Goal: Information Seeking & Learning: Learn about a topic

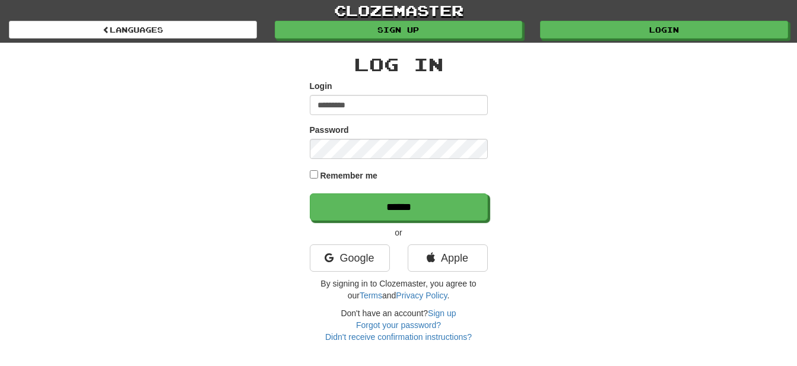
type input "*********"
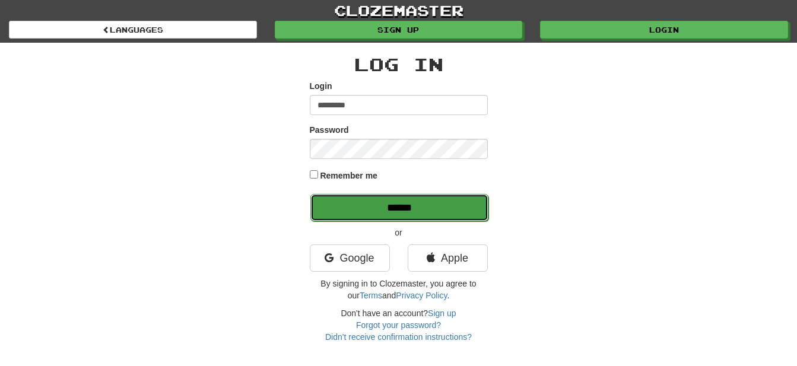
click at [393, 202] on input "******" at bounding box center [400, 207] width 178 height 27
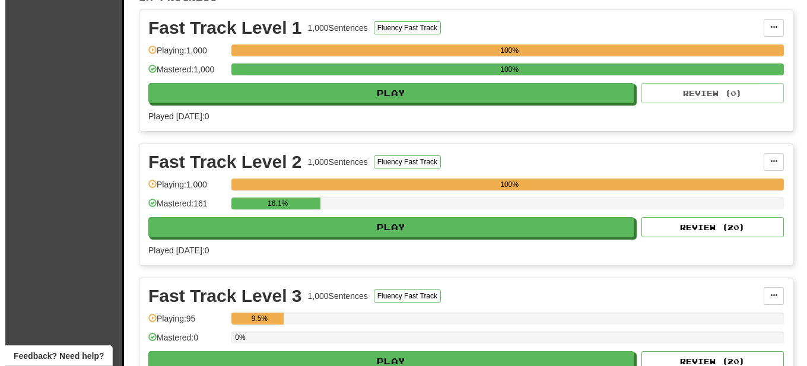
scroll to position [242, 0]
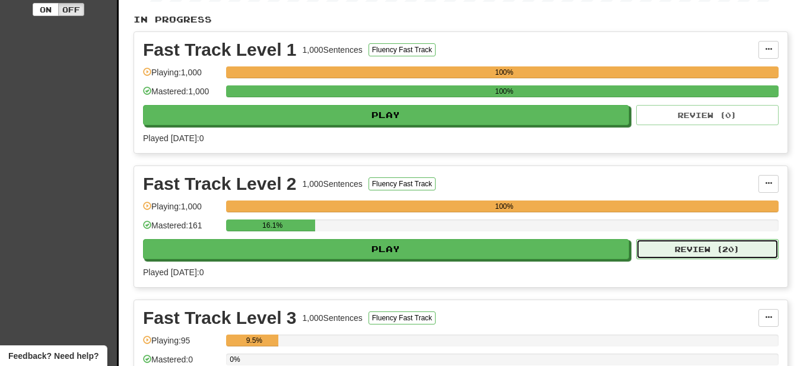
click at [716, 253] on button "Review ( 20 )" at bounding box center [707, 249] width 142 height 20
select select "**"
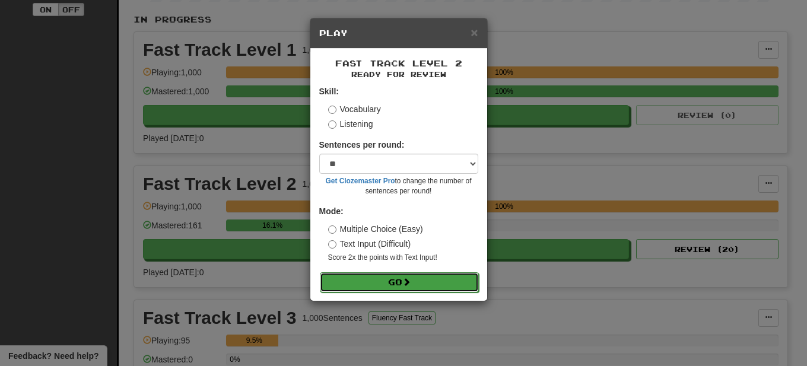
click at [419, 275] on button "Go" at bounding box center [399, 283] width 159 height 20
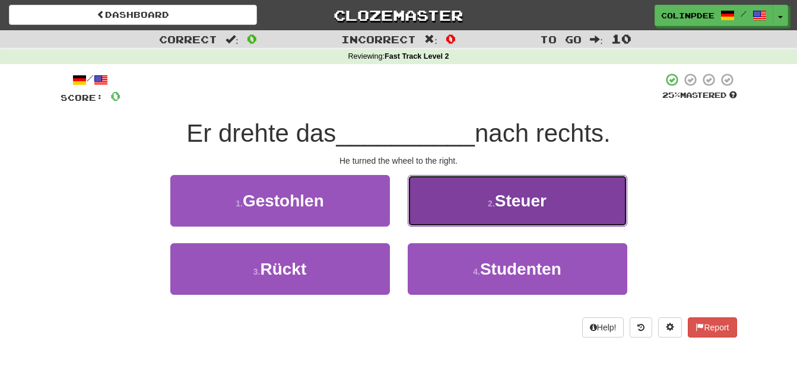
click at [521, 204] on span "Steuer" at bounding box center [521, 201] width 52 height 18
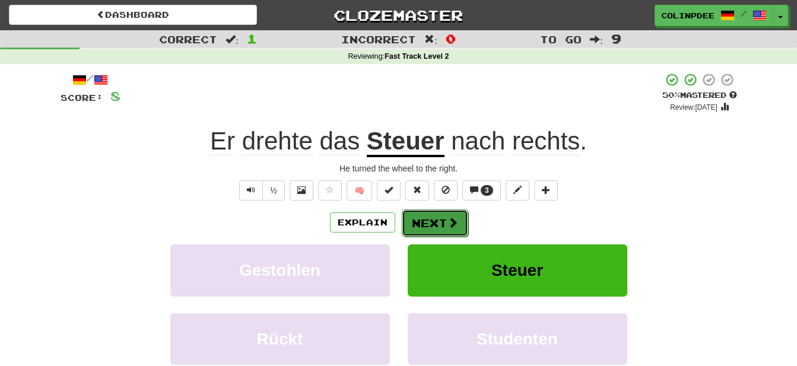
click at [445, 224] on button "Next" at bounding box center [435, 223] width 66 height 27
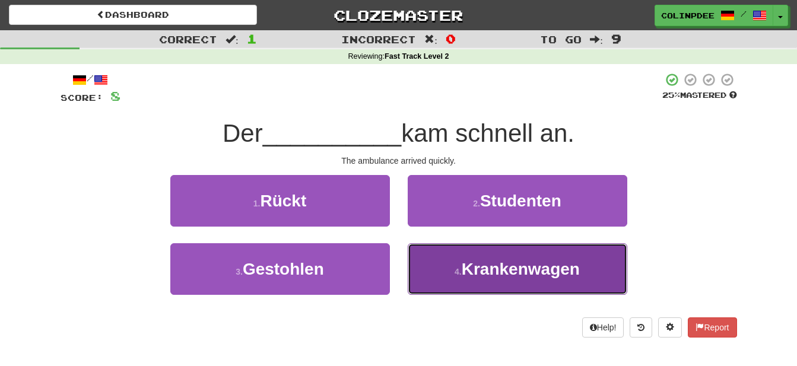
click at [523, 270] on span "Krankenwagen" at bounding box center [521, 269] width 118 height 18
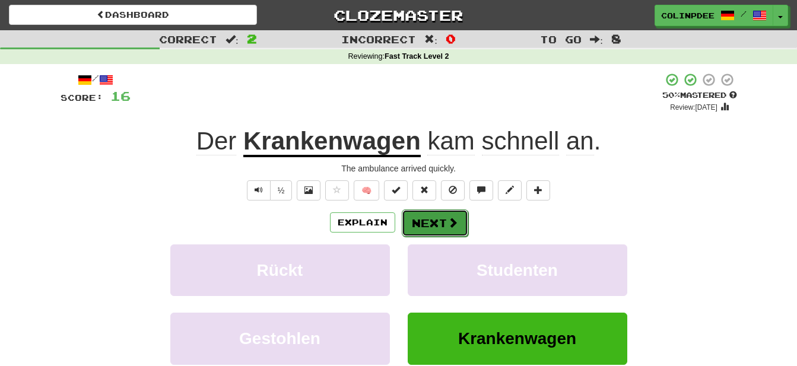
click at [436, 231] on button "Next" at bounding box center [435, 223] width 66 height 27
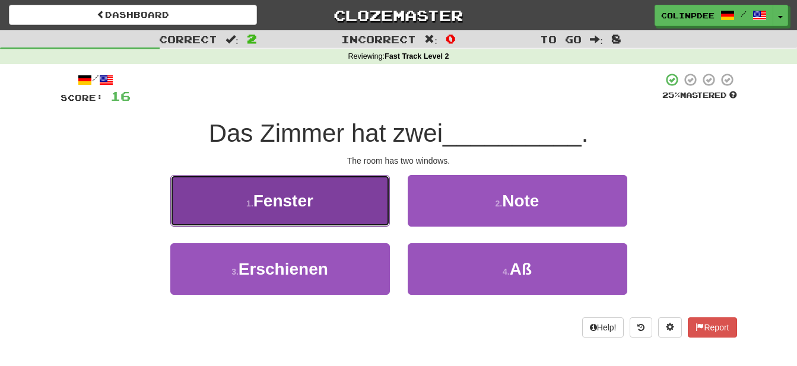
click at [280, 204] on span "Fenster" at bounding box center [284, 201] width 60 height 18
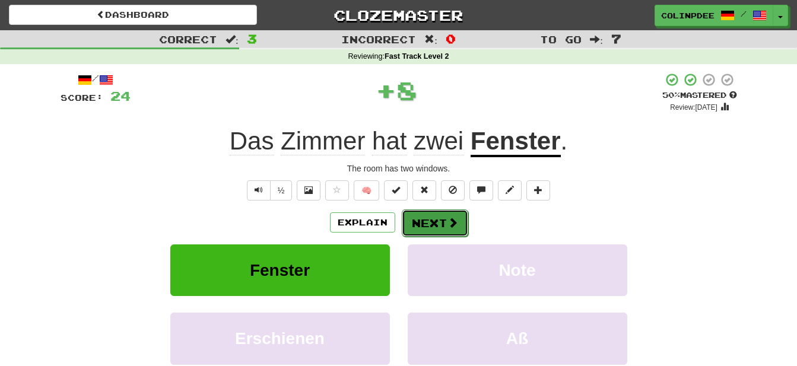
click at [437, 227] on button "Next" at bounding box center [435, 223] width 66 height 27
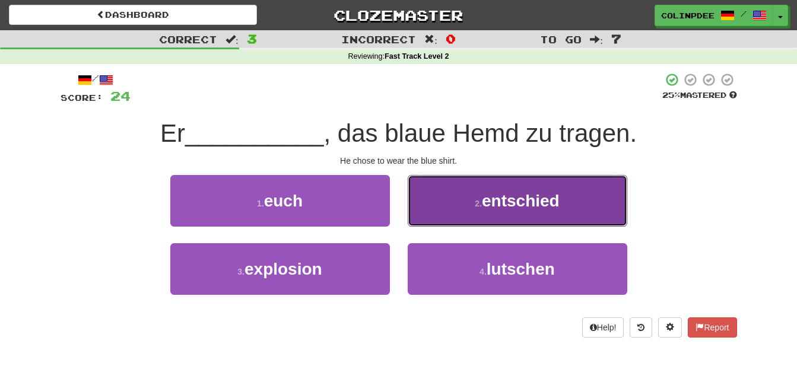
click at [526, 202] on span "entschied" at bounding box center [521, 201] width 78 height 18
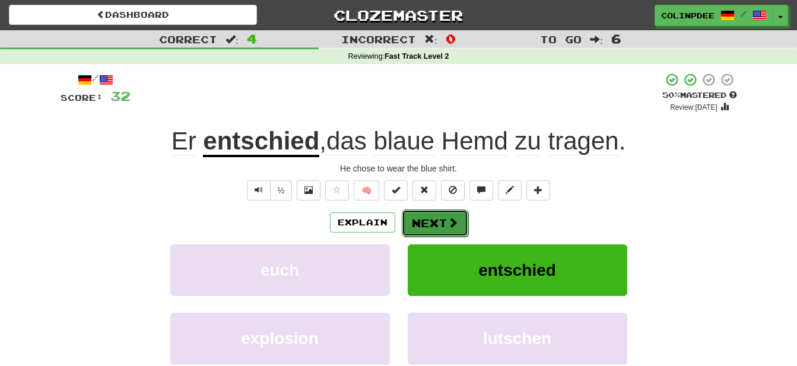
click at [439, 230] on button "Next" at bounding box center [435, 223] width 66 height 27
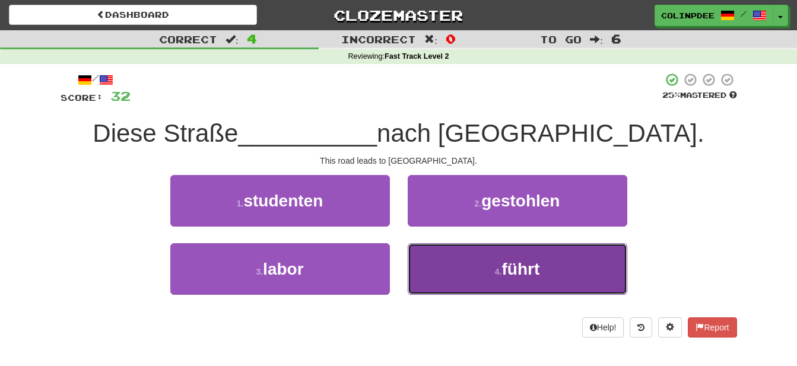
click at [521, 271] on span "führt" at bounding box center [521, 269] width 38 height 18
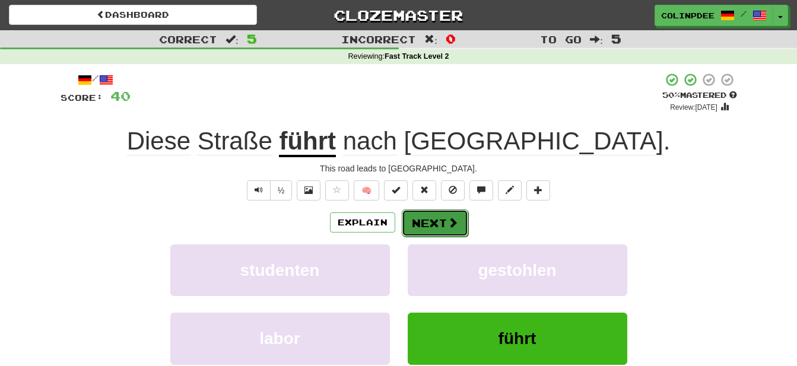
click at [436, 224] on button "Next" at bounding box center [435, 223] width 66 height 27
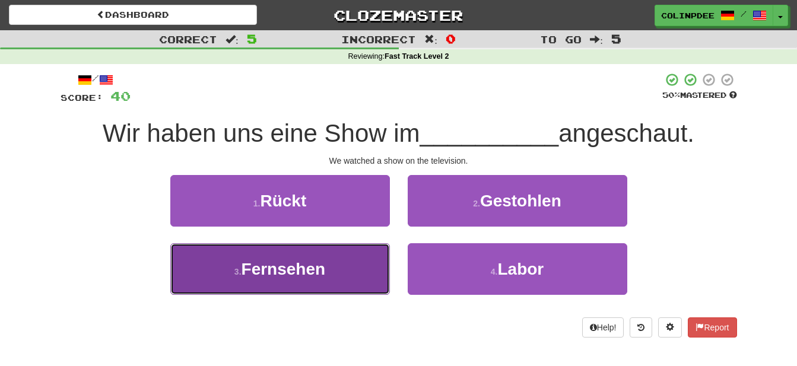
click at [294, 271] on span "Fernsehen" at bounding box center [284, 269] width 84 height 18
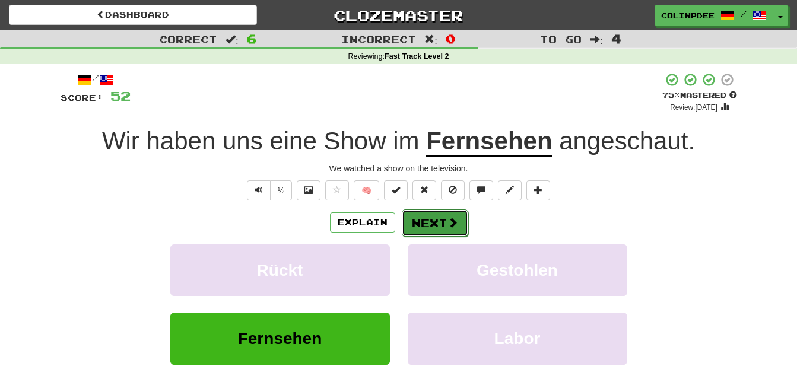
click at [444, 223] on button "Next" at bounding box center [435, 223] width 66 height 27
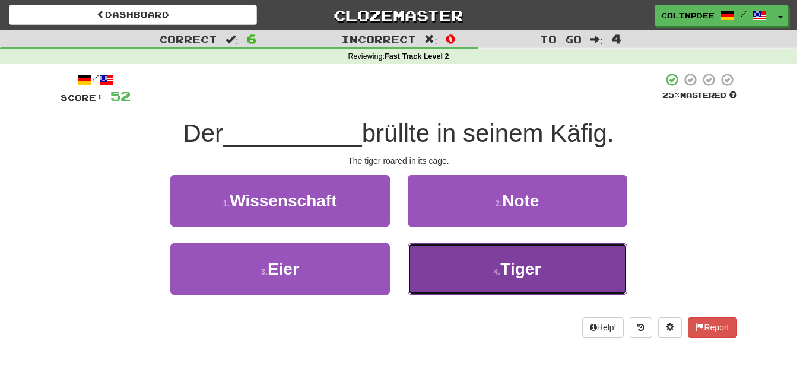
click at [525, 274] on span "Tiger" at bounding box center [521, 269] width 40 height 18
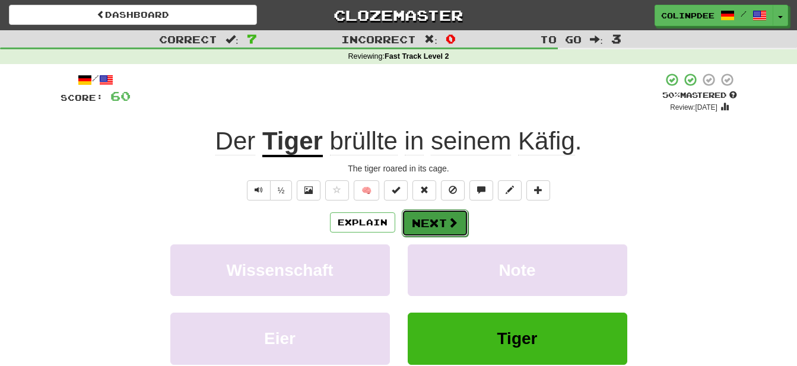
click at [437, 227] on button "Next" at bounding box center [435, 223] width 66 height 27
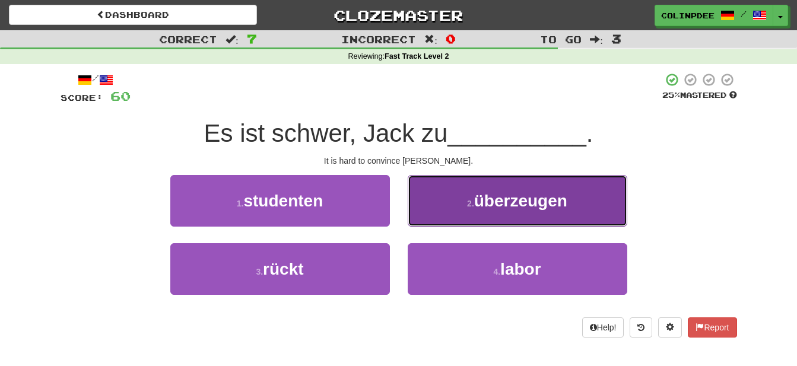
click at [524, 202] on span "überzeugen" at bounding box center [520, 201] width 93 height 18
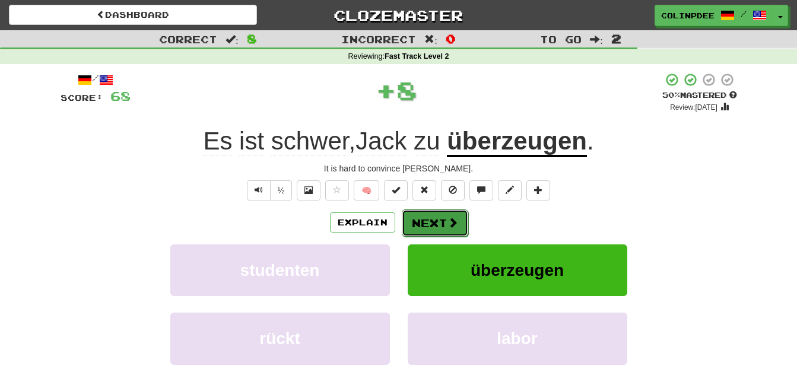
click at [438, 224] on button "Next" at bounding box center [435, 223] width 66 height 27
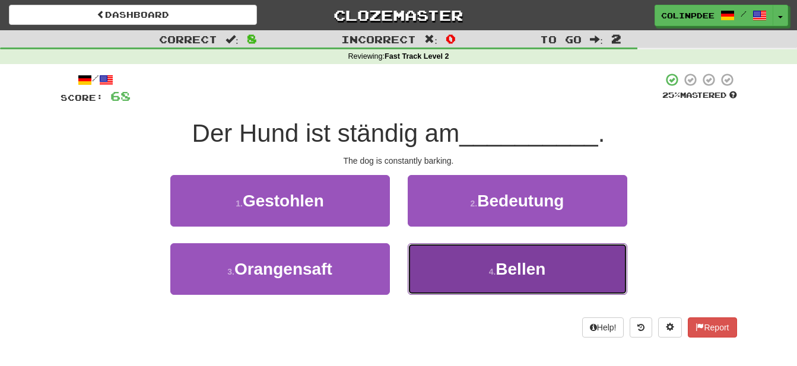
click at [522, 271] on span "Bellen" at bounding box center [521, 269] width 50 height 18
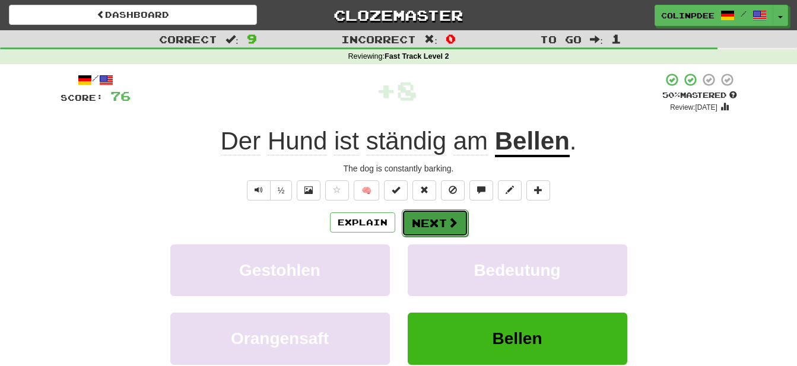
click at [443, 221] on button "Next" at bounding box center [435, 223] width 66 height 27
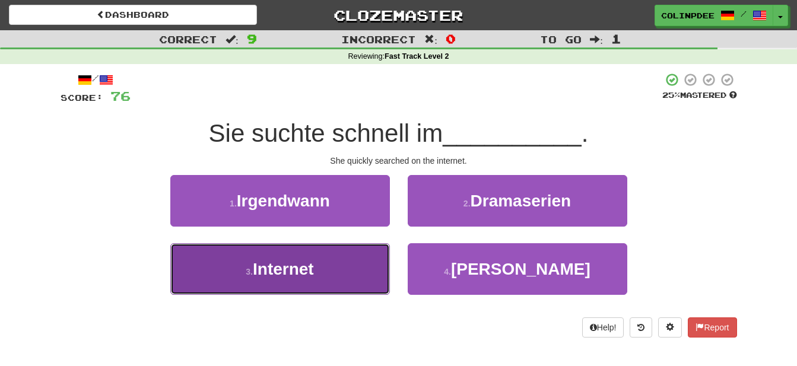
click at [285, 268] on span "Internet" at bounding box center [283, 269] width 61 height 18
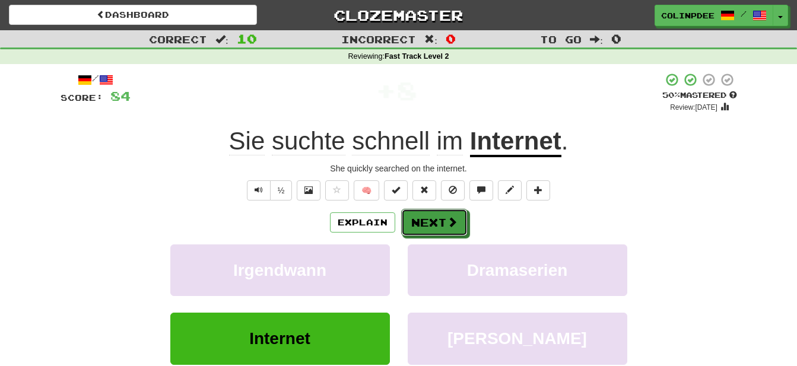
click at [436, 228] on button "Next" at bounding box center [434, 222] width 66 height 27
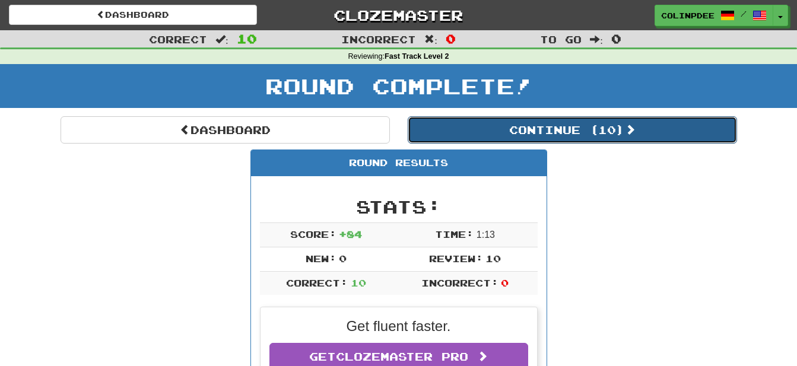
click at [581, 132] on button "Continue ( 10 )" at bounding box center [573, 129] width 330 height 27
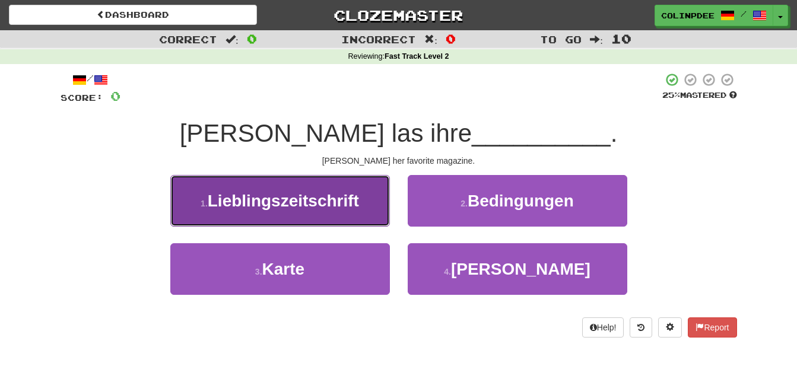
click at [281, 203] on span "Lieblingszeitschrift" at bounding box center [283, 201] width 151 height 18
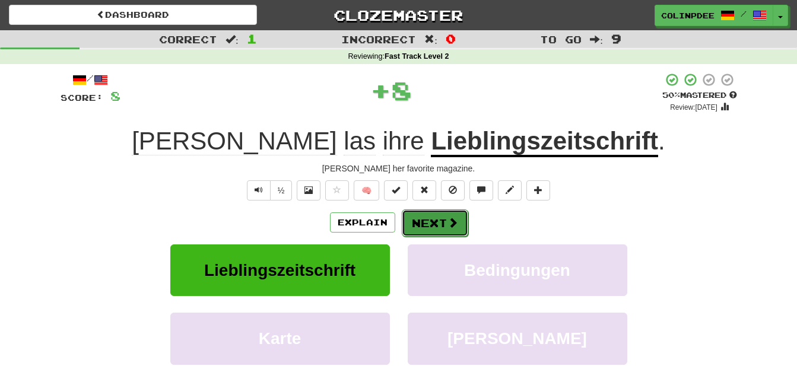
click at [436, 223] on button "Next" at bounding box center [435, 223] width 66 height 27
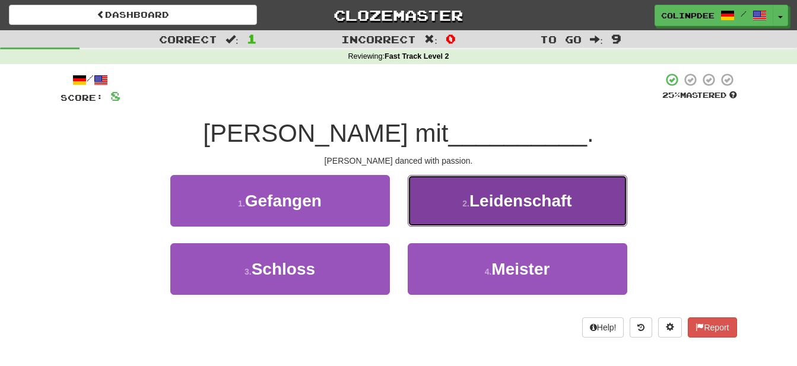
click at [524, 201] on span "Leidenschaft" at bounding box center [521, 201] width 103 height 18
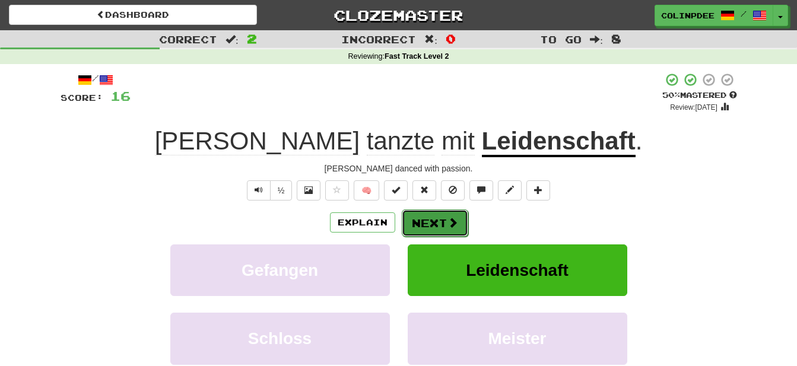
click at [453, 230] on button "Next" at bounding box center [435, 223] width 66 height 27
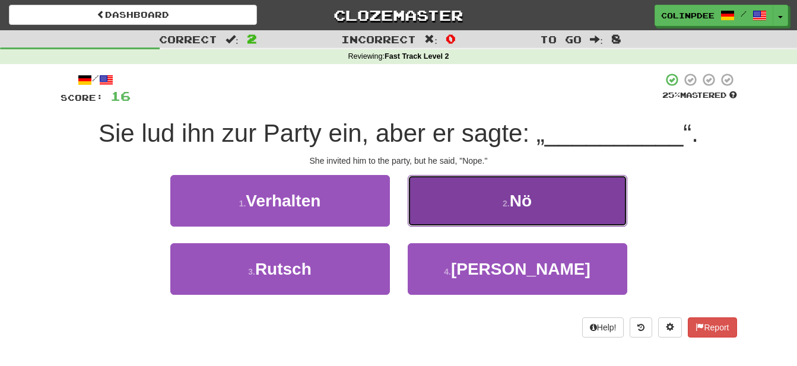
click at [525, 202] on span "Nö" at bounding box center [521, 201] width 22 height 18
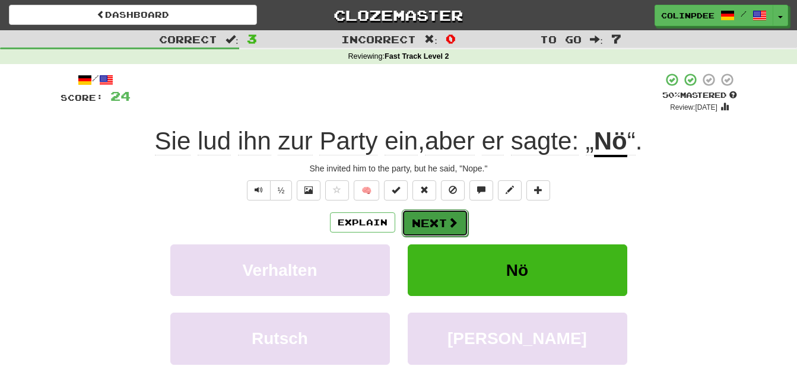
click at [436, 221] on button "Next" at bounding box center [435, 223] width 66 height 27
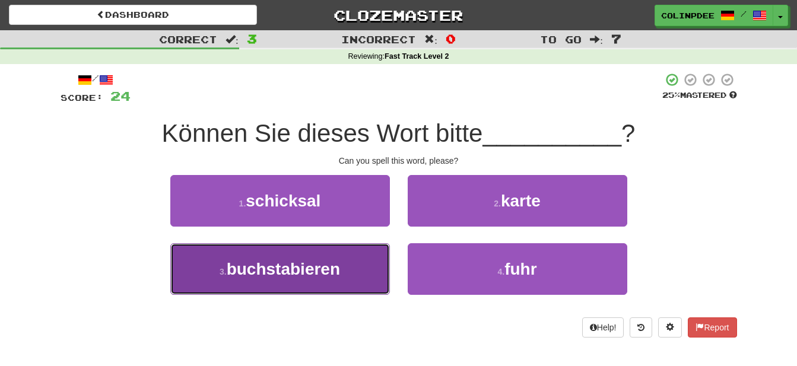
click at [292, 273] on span "buchstabieren" at bounding box center [283, 269] width 113 height 18
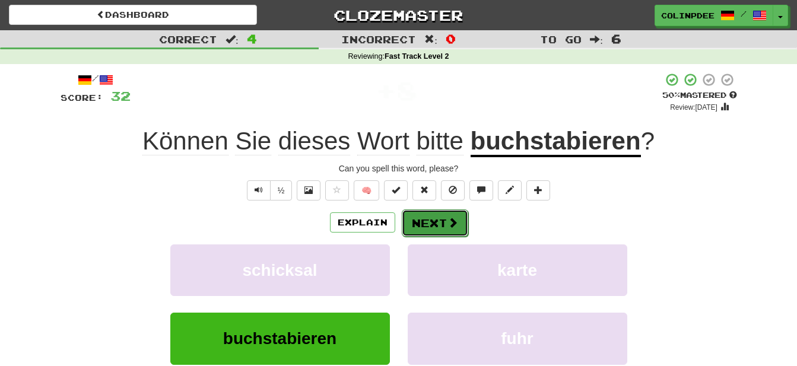
click at [445, 223] on button "Next" at bounding box center [435, 223] width 66 height 27
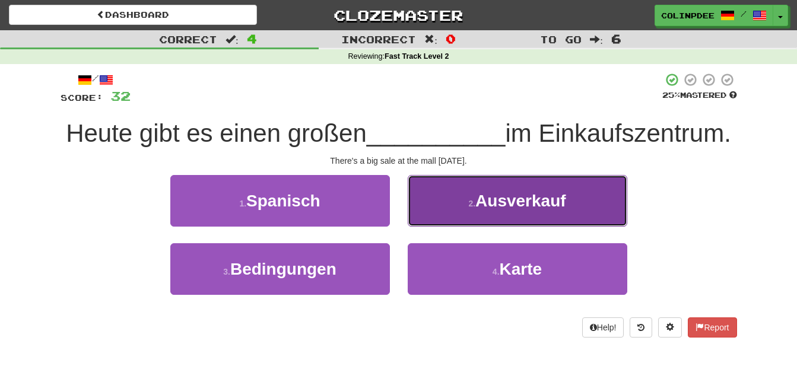
click at [524, 210] on span "Ausverkauf" at bounding box center [521, 201] width 91 height 18
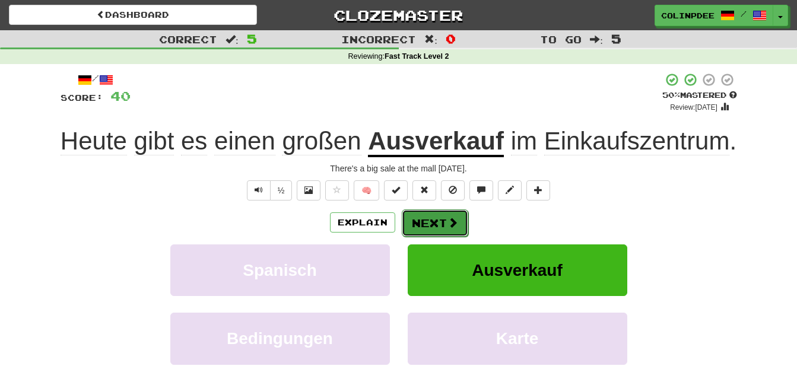
click at [437, 224] on button "Next" at bounding box center [435, 223] width 66 height 27
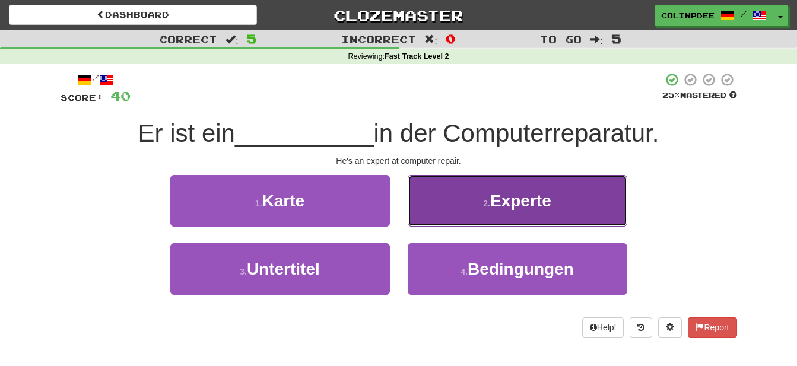
click at [530, 204] on span "Experte" at bounding box center [520, 201] width 61 height 18
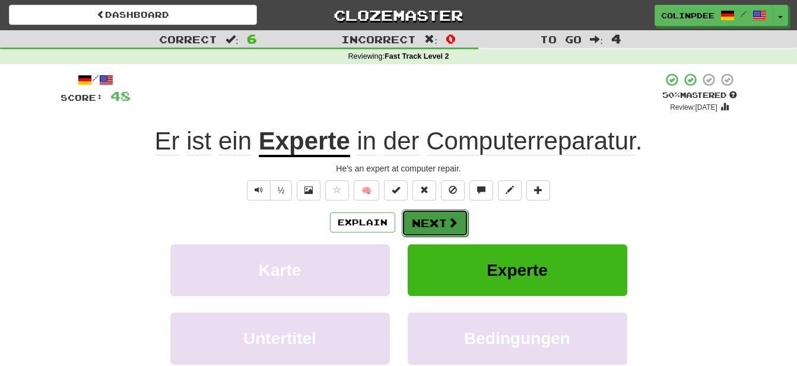
click at [441, 220] on button "Next" at bounding box center [435, 223] width 66 height 27
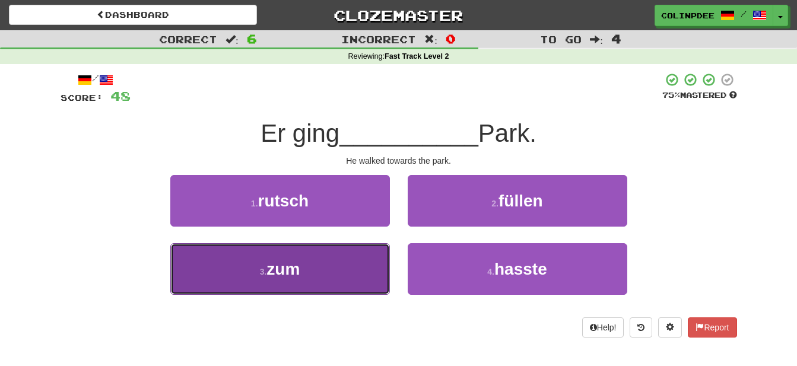
click at [281, 269] on span "zum" at bounding box center [283, 269] width 33 height 18
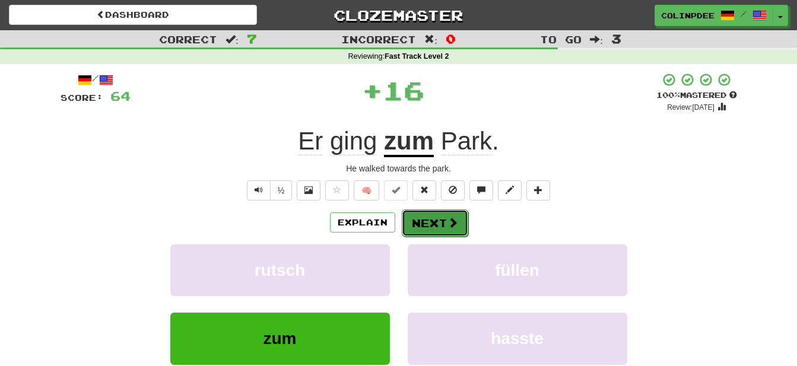
click at [444, 225] on button "Next" at bounding box center [435, 223] width 66 height 27
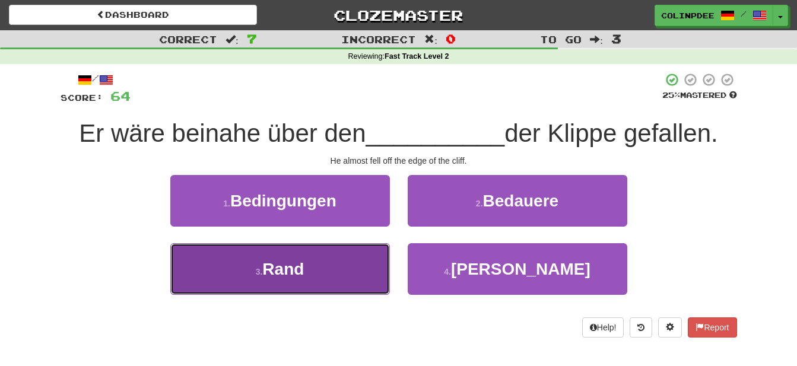
click at [282, 273] on span "Rand" at bounding box center [283, 269] width 42 height 18
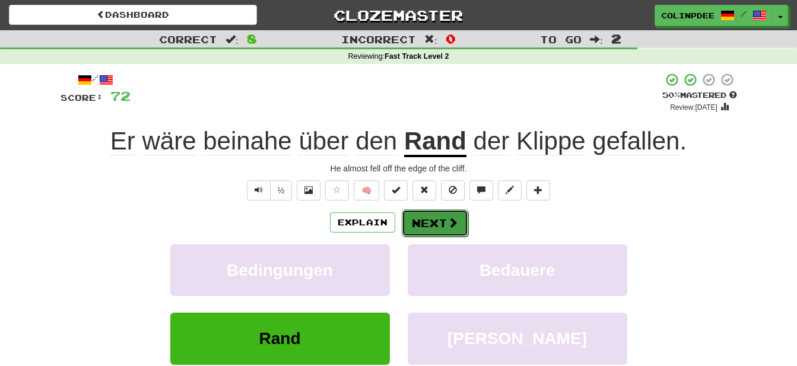
click at [435, 226] on button "Next" at bounding box center [435, 223] width 66 height 27
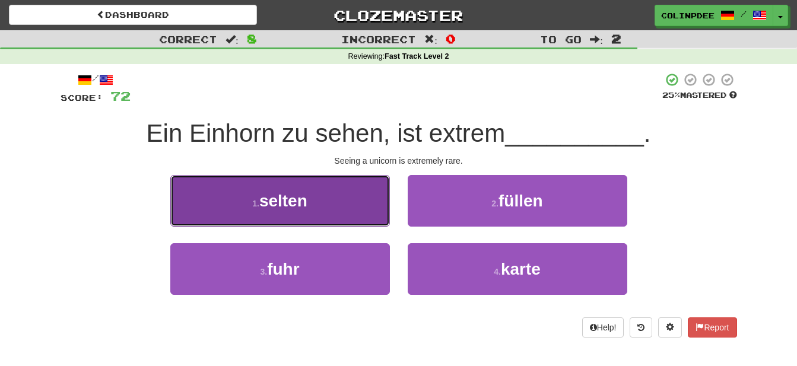
click at [286, 197] on span "selten" at bounding box center [283, 201] width 48 height 18
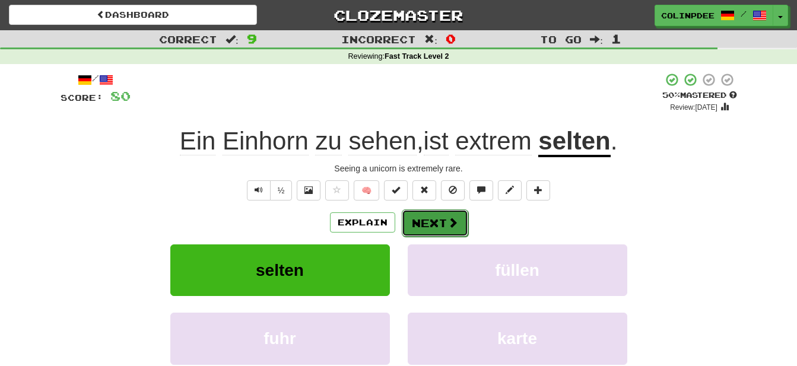
click at [439, 226] on button "Next" at bounding box center [435, 223] width 66 height 27
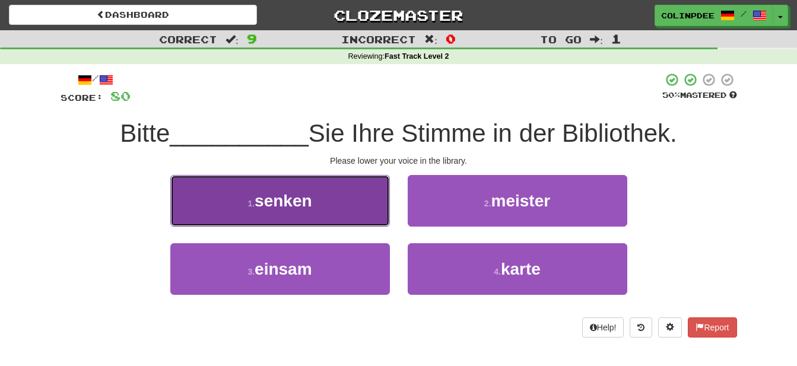
click at [277, 202] on span "senken" at bounding box center [284, 201] width 58 height 18
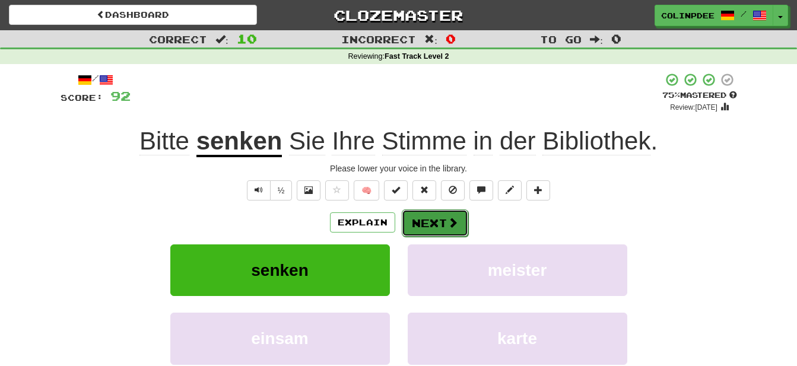
click at [437, 228] on button "Next" at bounding box center [435, 223] width 66 height 27
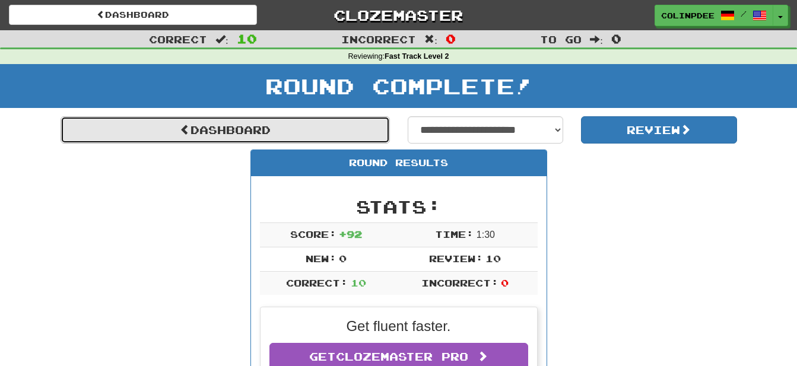
click at [227, 129] on link "Dashboard" at bounding box center [226, 129] width 330 height 27
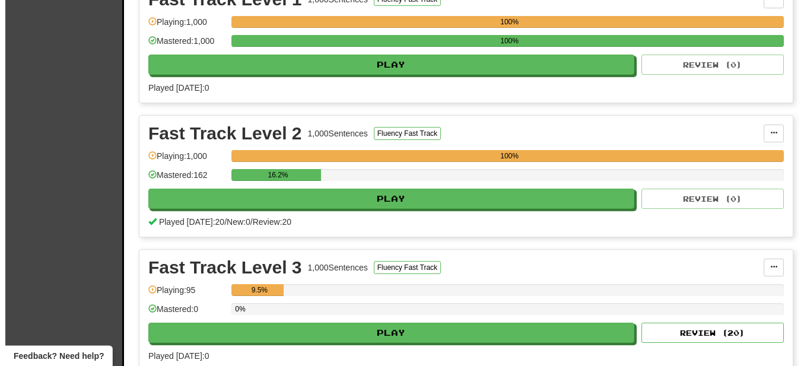
scroll to position [303, 0]
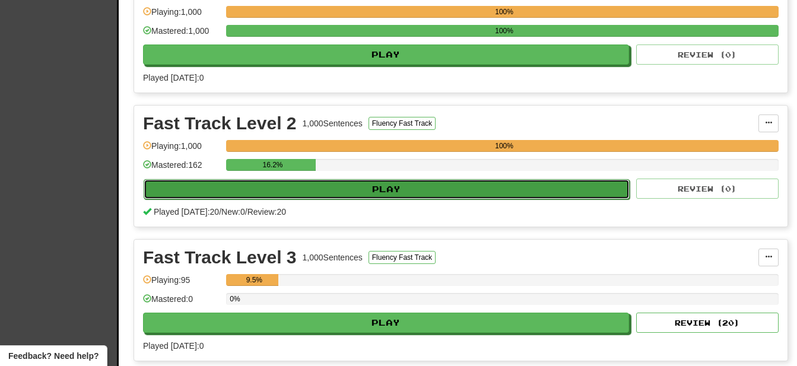
click at [379, 188] on button "Play" at bounding box center [387, 189] width 486 height 20
select select "**"
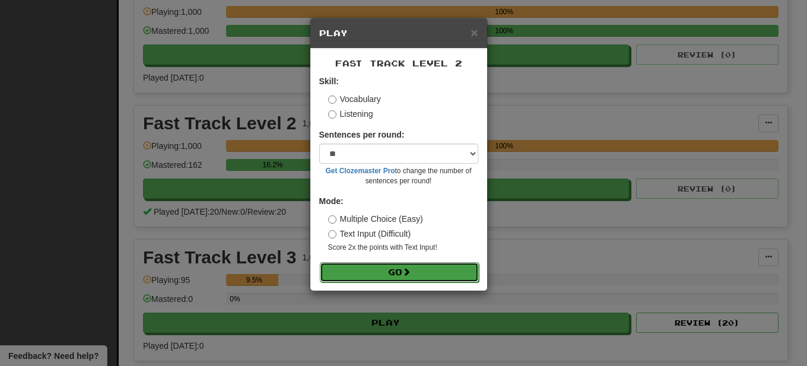
click at [396, 274] on button "Go" at bounding box center [399, 272] width 159 height 20
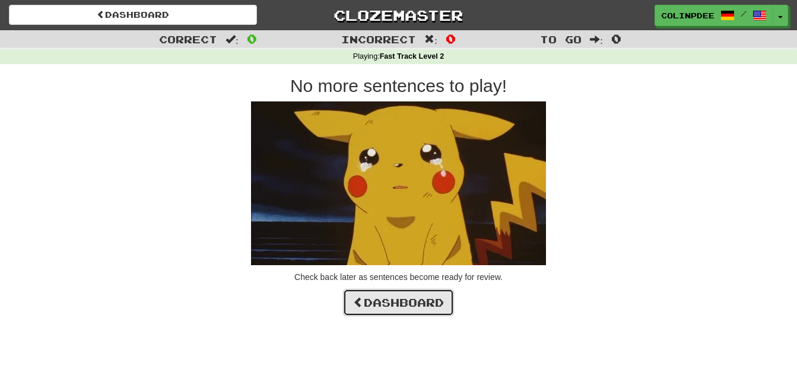
click at [389, 301] on link "Dashboard" at bounding box center [398, 302] width 111 height 27
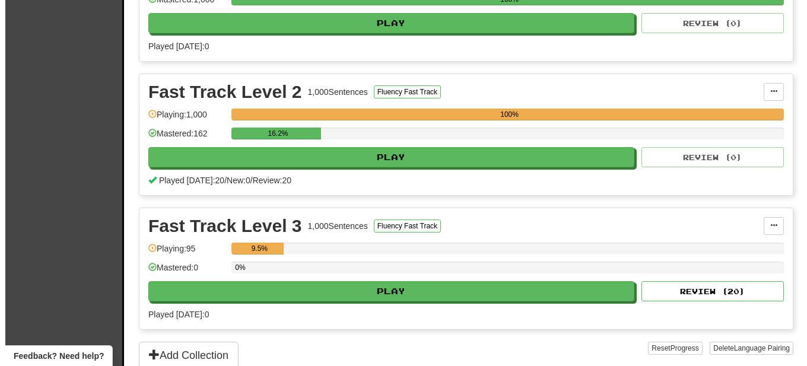
scroll to position [363, 0]
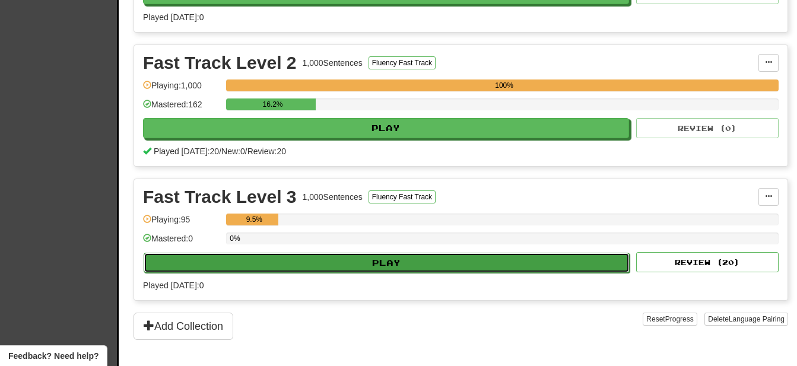
click at [399, 264] on button "Play" at bounding box center [387, 263] width 486 height 20
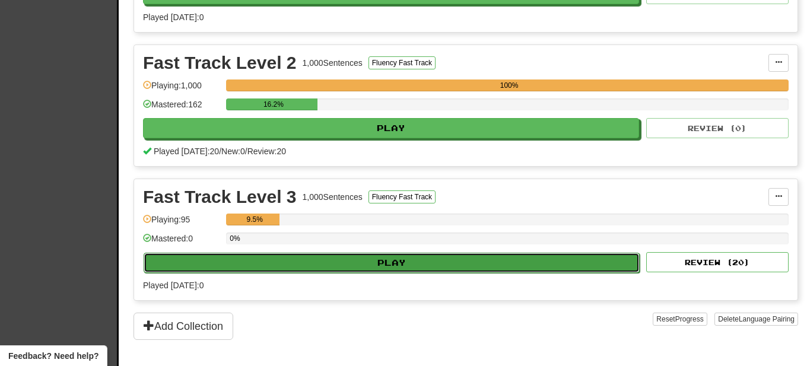
select select "**"
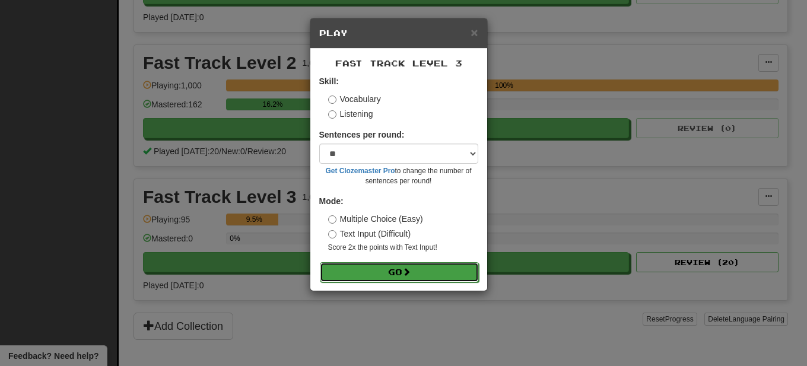
click at [403, 271] on button "Go" at bounding box center [399, 272] width 159 height 20
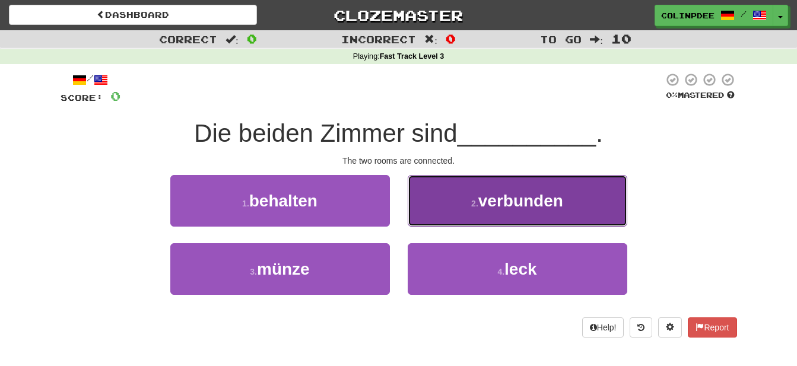
click at [520, 203] on span "verbunden" at bounding box center [521, 201] width 85 height 18
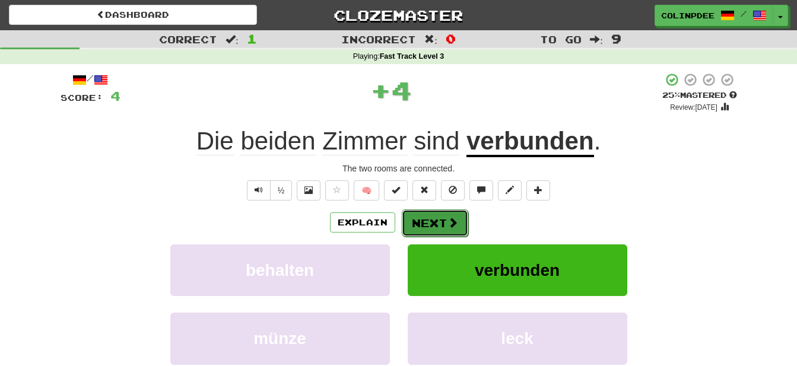
click at [438, 226] on button "Next" at bounding box center [435, 223] width 66 height 27
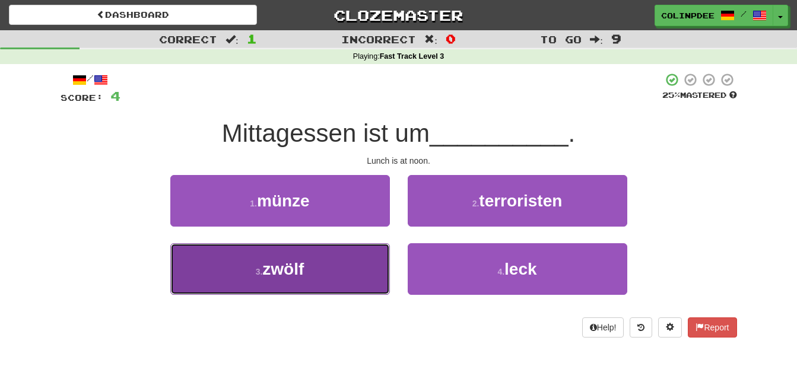
click at [293, 268] on span "zwölf" at bounding box center [283, 269] width 42 height 18
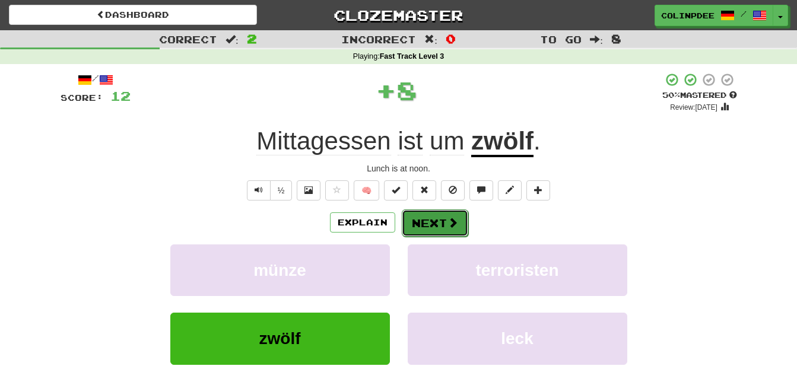
click at [444, 224] on button "Next" at bounding box center [435, 223] width 66 height 27
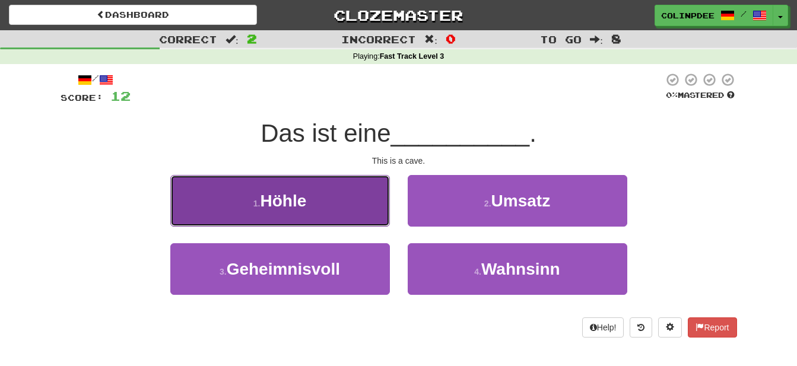
click at [284, 203] on span "Höhle" at bounding box center [283, 201] width 46 height 18
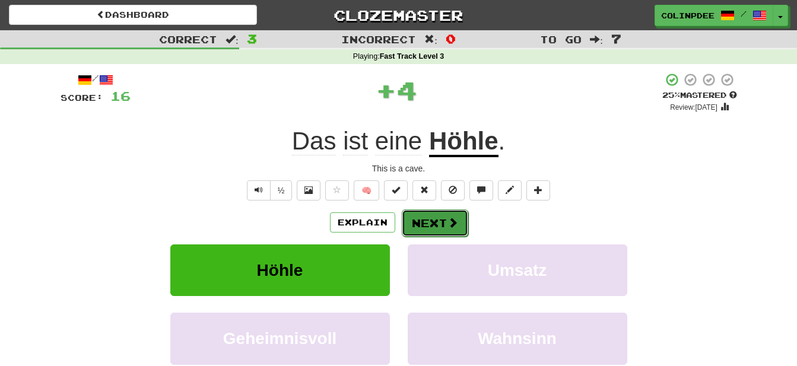
click at [440, 222] on button "Next" at bounding box center [435, 223] width 66 height 27
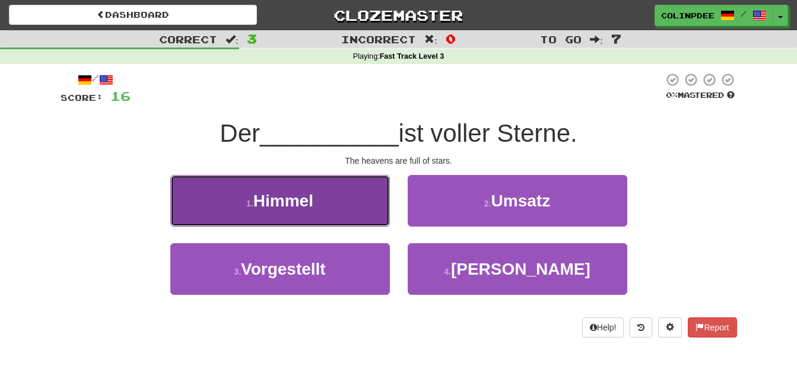
click at [277, 199] on span "Himmel" at bounding box center [284, 201] width 60 height 18
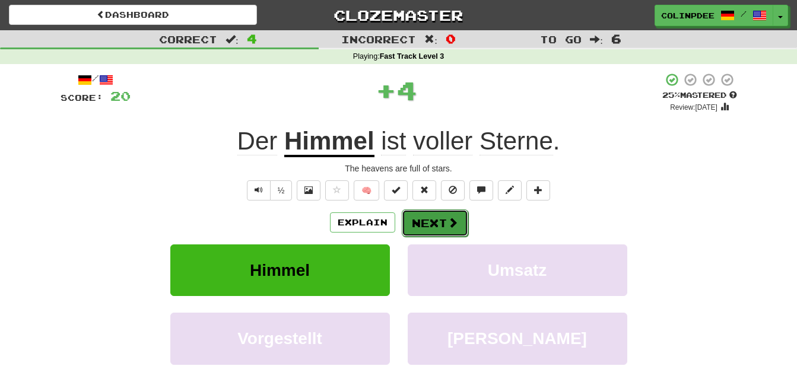
click at [438, 227] on button "Next" at bounding box center [435, 223] width 66 height 27
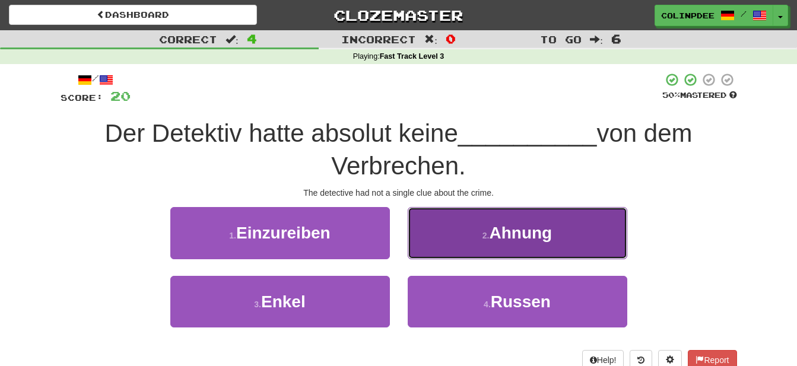
click at [517, 236] on span "Ahnung" at bounding box center [520, 233] width 63 height 18
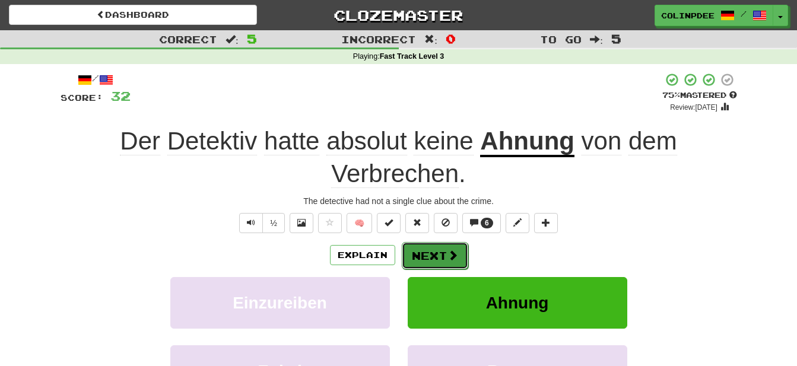
click at [436, 260] on button "Next" at bounding box center [435, 255] width 66 height 27
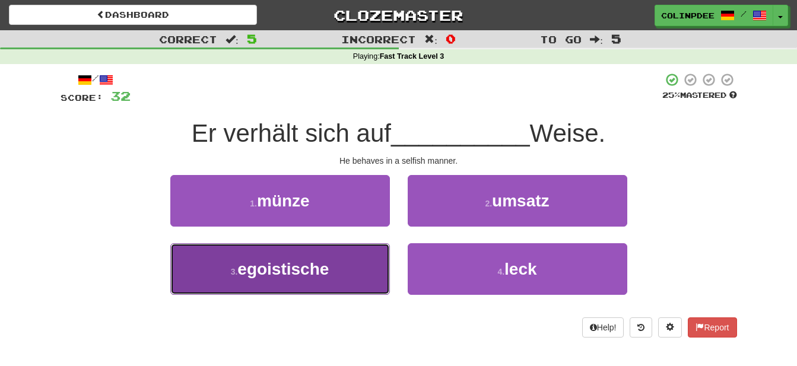
click at [283, 271] on span "egoistische" at bounding box center [282, 269] width 91 height 18
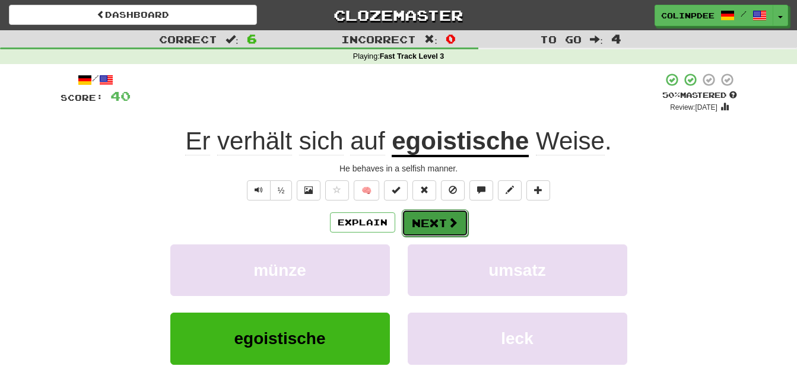
click at [437, 224] on button "Next" at bounding box center [435, 223] width 66 height 27
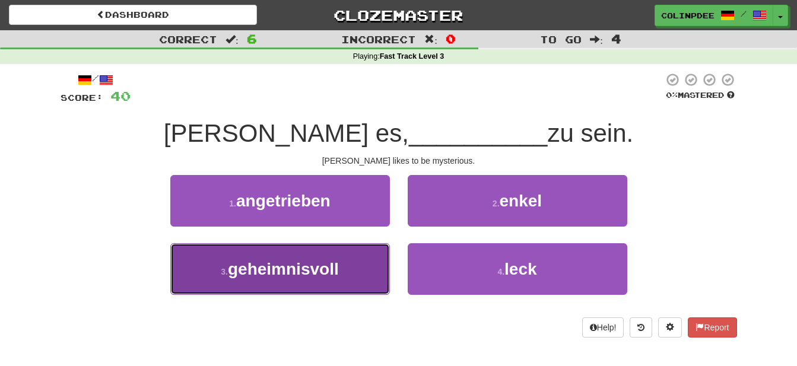
click at [290, 267] on span "geheimnisvoll" at bounding box center [283, 269] width 111 height 18
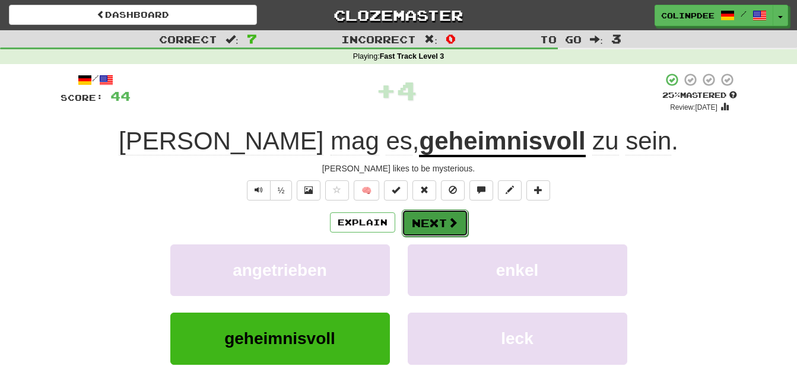
click at [444, 226] on button "Next" at bounding box center [435, 223] width 66 height 27
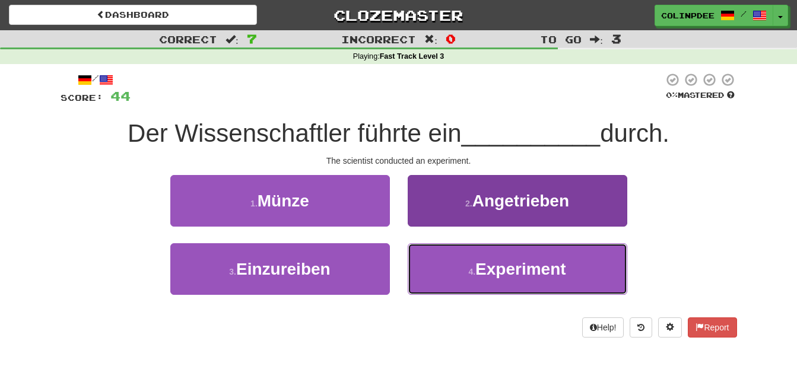
click at [518, 270] on span "Experiment" at bounding box center [521, 269] width 91 height 18
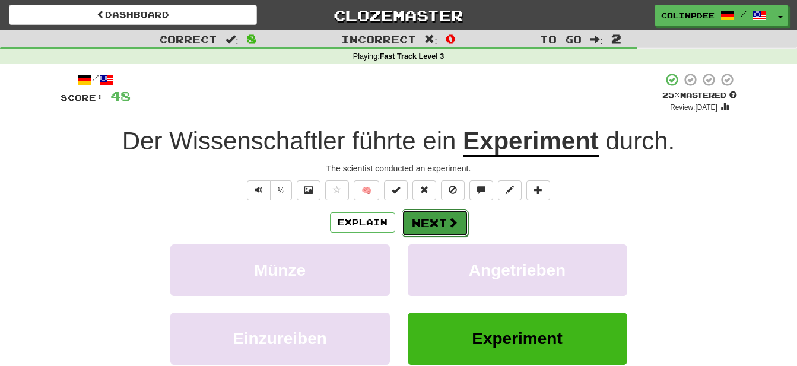
click at [440, 227] on button "Next" at bounding box center [435, 223] width 66 height 27
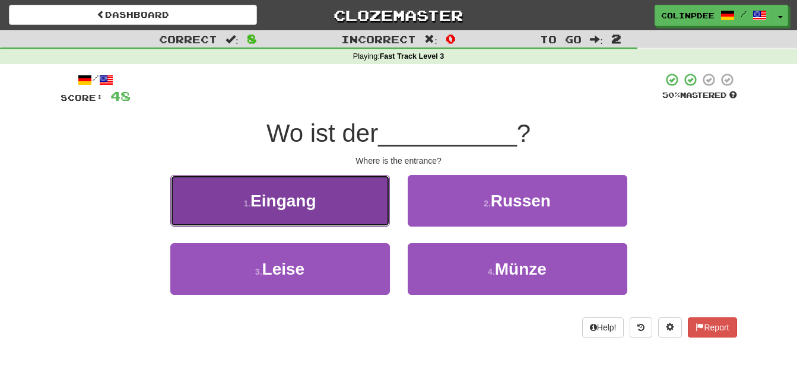
click at [290, 201] on span "Eingang" at bounding box center [283, 201] width 65 height 18
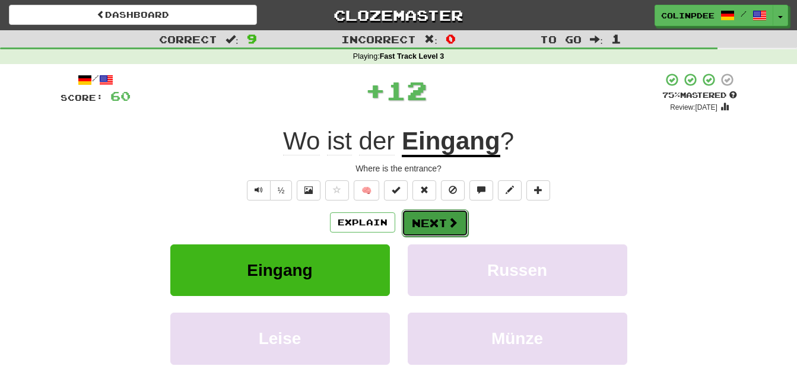
click at [432, 223] on button "Next" at bounding box center [435, 223] width 66 height 27
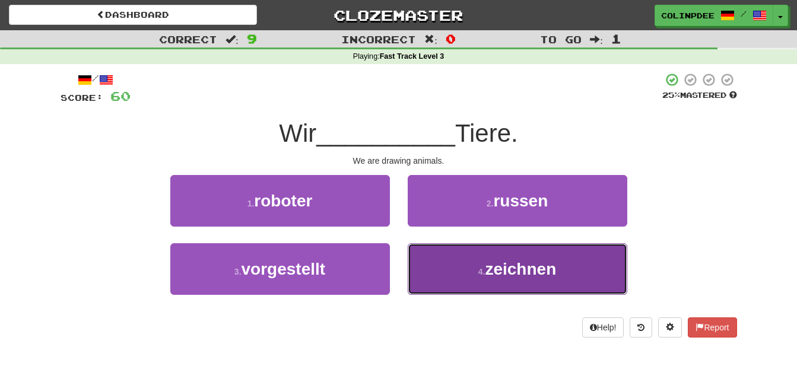
click at [520, 274] on span "zeichnen" at bounding box center [520, 269] width 71 height 18
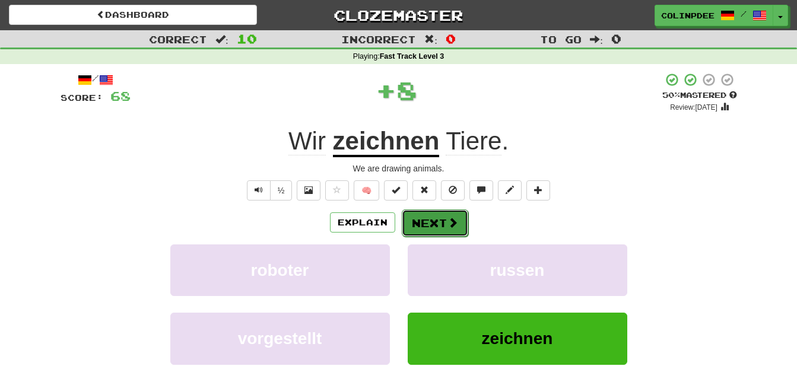
click at [431, 218] on button "Next" at bounding box center [435, 223] width 66 height 27
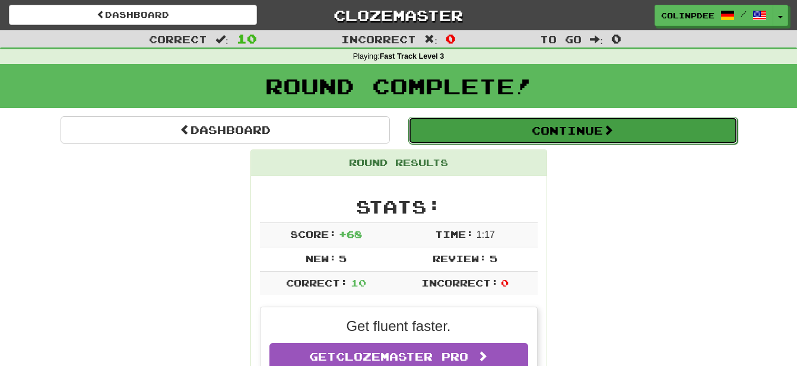
click at [564, 131] on button "Continue" at bounding box center [573, 130] width 330 height 27
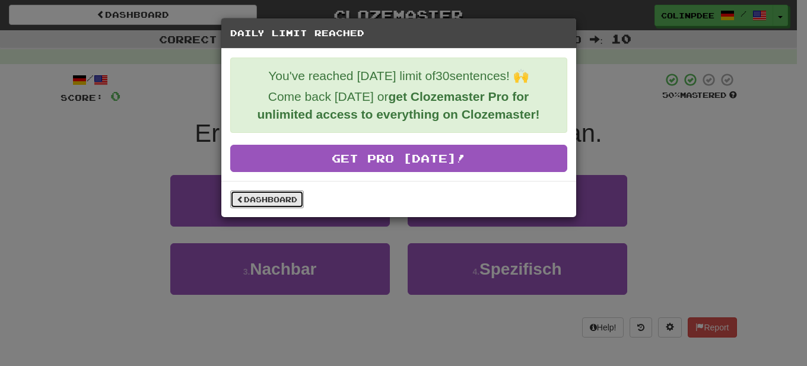
click at [265, 204] on link "Dashboard" at bounding box center [267, 200] width 74 height 18
